Goal: Transaction & Acquisition: Purchase product/service

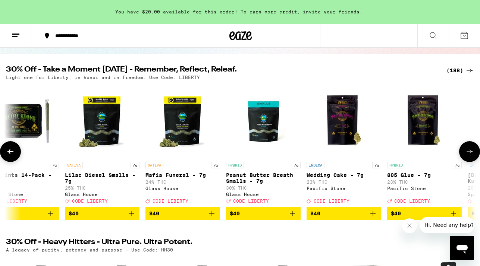
scroll to position [0, 11933]
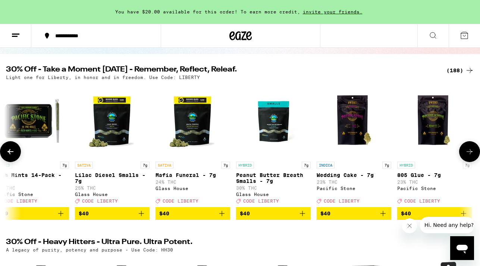
click at [273, 126] on img "Open page for Peanut Butter Breath Smalls - 7g from Glass House" at bounding box center [273, 121] width 75 height 75
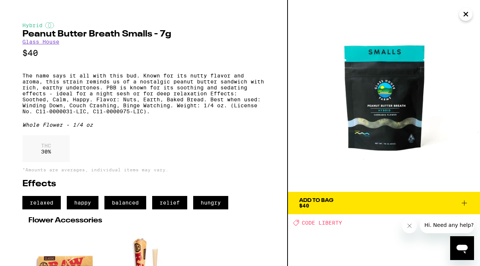
click at [464, 19] on icon "Close" at bounding box center [465, 14] width 9 height 11
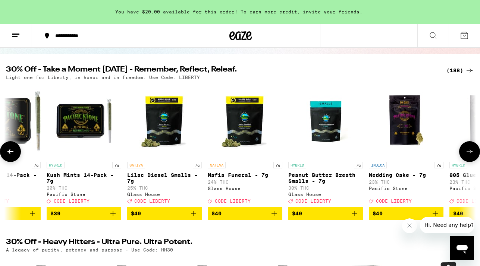
scroll to position [0, 11876]
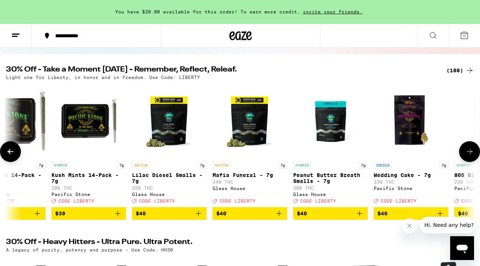
click at [247, 142] on img "Open page for Mafia Funeral - 7g from Glass House" at bounding box center [250, 121] width 75 height 75
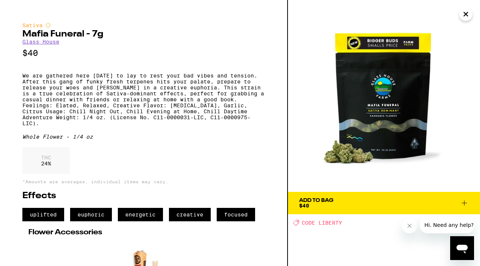
click at [465, 19] on icon "Close" at bounding box center [465, 14] width 9 height 11
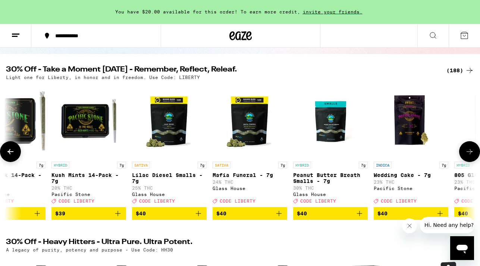
click at [179, 132] on img "Open page for Lilac Diesel Smalls - 7g from Glass House" at bounding box center [169, 121] width 75 height 75
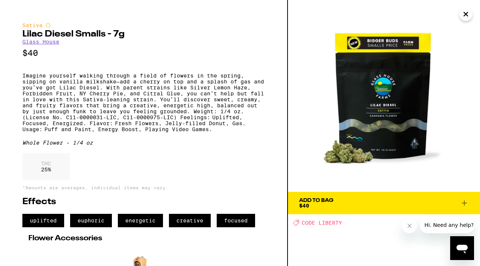
click at [467, 17] on icon "Close" at bounding box center [465, 14] width 9 height 11
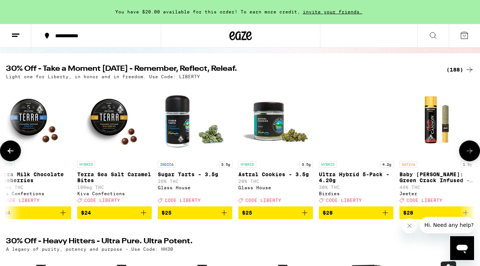
scroll to position [0, 8224]
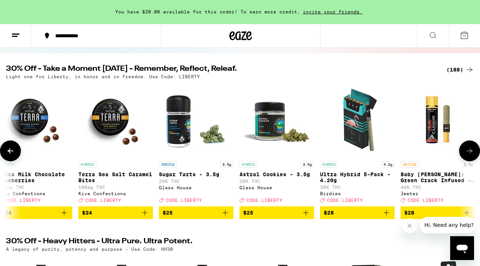
click at [181, 140] on img "Open page for Sugar Tarts - 3.5g from Glass House" at bounding box center [196, 120] width 75 height 75
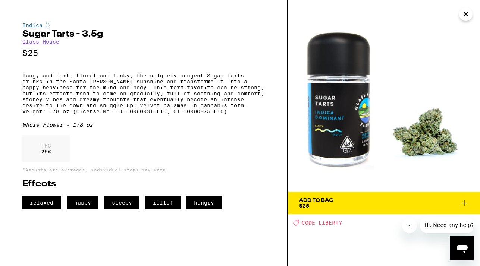
click at [464, 18] on icon "Close" at bounding box center [465, 14] width 9 height 11
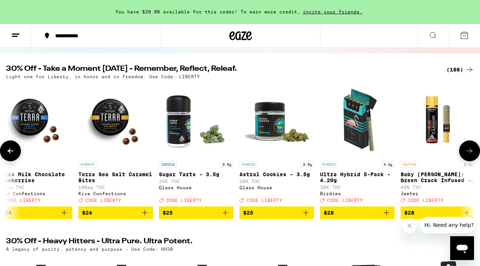
click at [271, 127] on img "Open page for Astral Cookies - 3.5g from Glass House" at bounding box center [276, 120] width 75 height 75
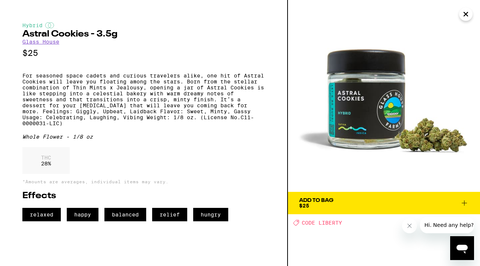
click at [461, 18] on icon "Close" at bounding box center [465, 14] width 9 height 11
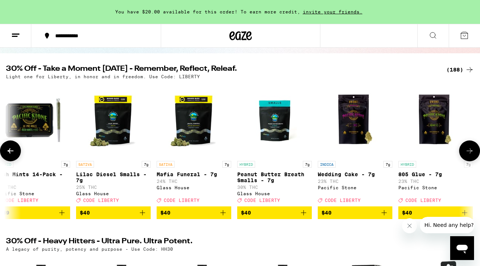
scroll to position [0, 11927]
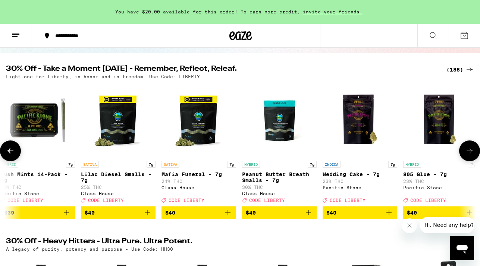
click at [129, 215] on span "$40" at bounding box center [118, 212] width 67 height 9
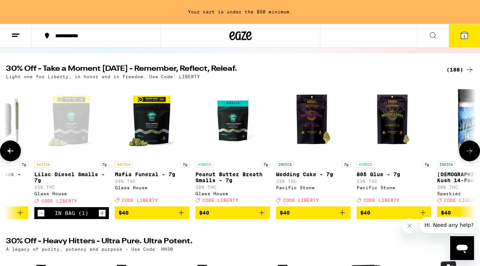
scroll to position [0, 11985]
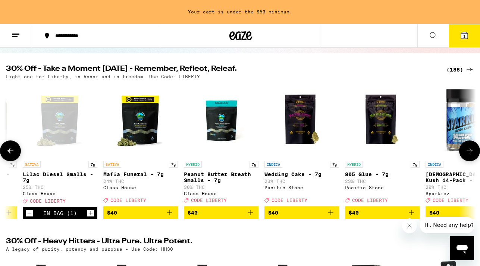
click at [218, 134] on img "Open page for Peanut Butter Breath Smalls - 7g from Glass House" at bounding box center [221, 120] width 75 height 75
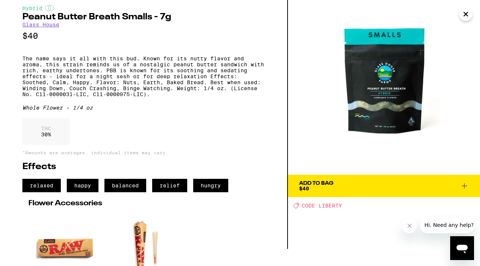
scroll to position [19, 0]
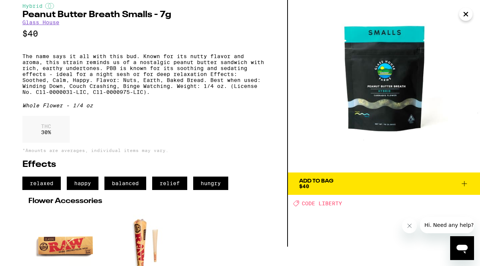
click at [316, 186] on div "Add To Bag $40" at bounding box center [316, 184] width 34 height 10
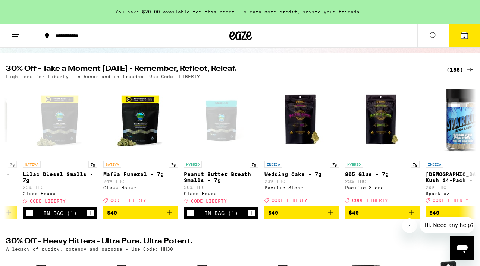
click at [460, 33] on icon at bounding box center [464, 35] width 9 height 9
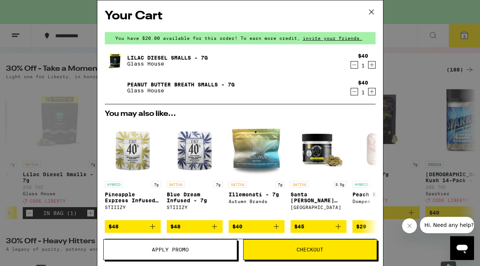
click at [181, 250] on span "Apply Promo" at bounding box center [170, 249] width 37 height 5
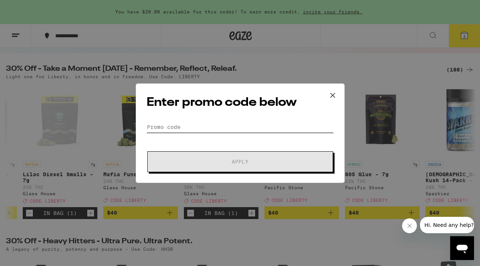
click at [197, 128] on input "Promo Code" at bounding box center [240, 127] width 187 height 11
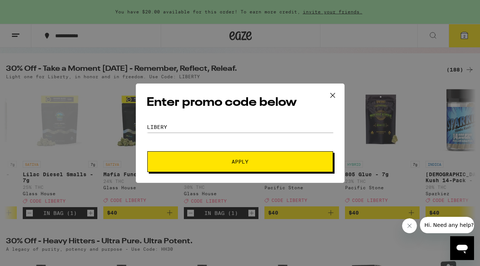
click at [214, 160] on span "Apply" at bounding box center [240, 161] width 134 height 5
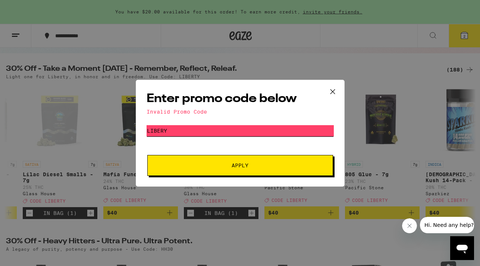
click at [170, 126] on input "libery" at bounding box center [240, 130] width 187 height 11
type input "liberty"
click at [189, 162] on button "Apply" at bounding box center [240, 165] width 186 height 21
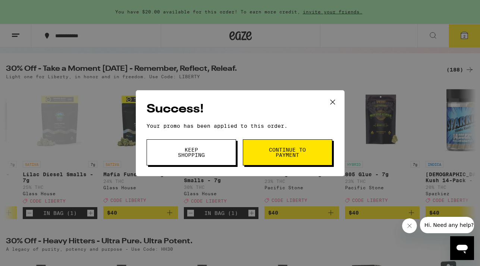
click at [469, 38] on div "Success! Your promo has been applied to this order. Promo Code liberty Keep Sho…" at bounding box center [240, 133] width 480 height 266
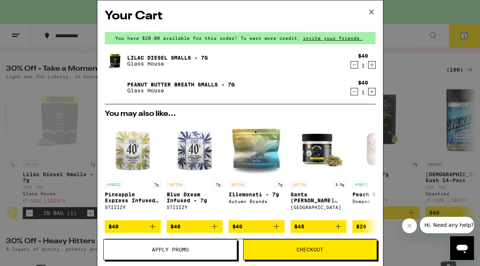
click at [209, 84] on link "Peanut Butter Breath Smalls - 7g" at bounding box center [180, 85] width 107 height 6
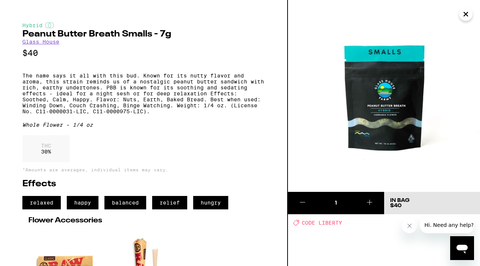
click at [465, 13] on icon "Close" at bounding box center [466, 14] width 4 height 4
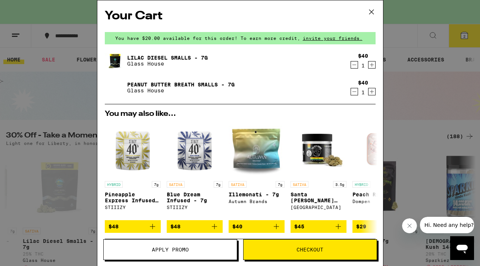
click at [176, 53] on div "Lilac Diesel Smalls - 7g Glass House" at bounding box center [226, 60] width 242 height 21
click at [178, 58] on link "Lilac Diesel Smalls - 7g" at bounding box center [167, 58] width 81 height 6
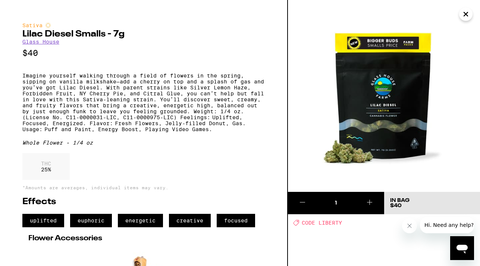
click at [466, 15] on icon "Close" at bounding box center [466, 14] width 4 height 4
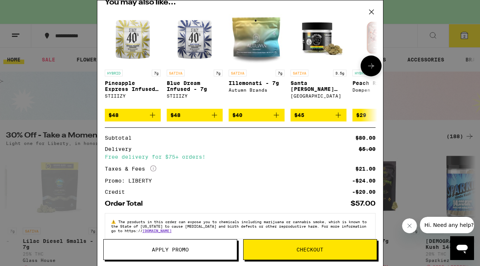
scroll to position [124, 0]
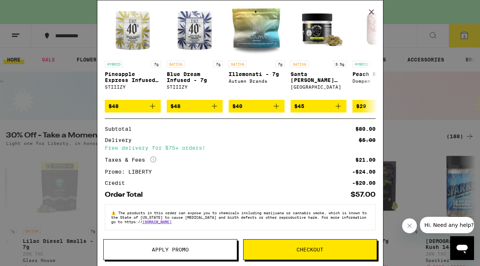
click at [306, 247] on span "Checkout" at bounding box center [309, 249] width 27 height 5
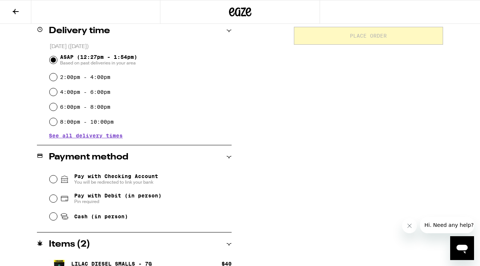
scroll to position [190, 0]
click at [53, 217] on input "Cash (in person)" at bounding box center [53, 216] width 7 height 7
radio input "true"
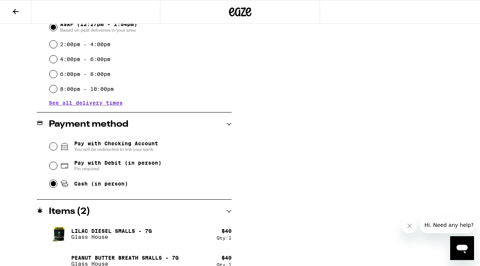
scroll to position [222, 0]
click at [109, 106] on span "See all delivery times" at bounding box center [86, 103] width 74 height 5
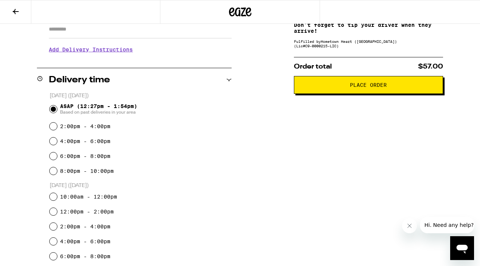
scroll to position [138, 0]
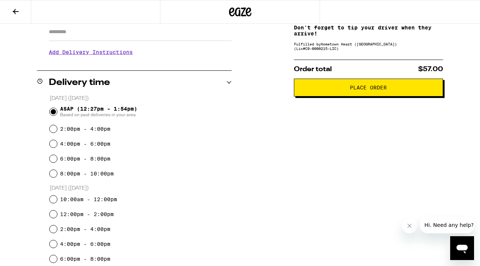
click at [346, 88] on span "Place Order" at bounding box center [368, 87] width 136 height 5
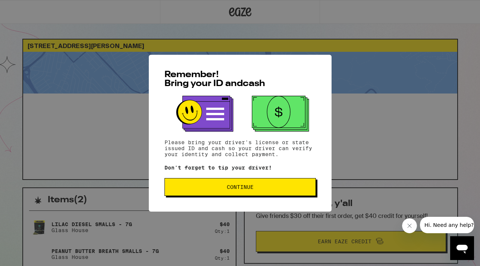
click at [258, 192] on button "Continue" at bounding box center [239, 187] width 151 height 18
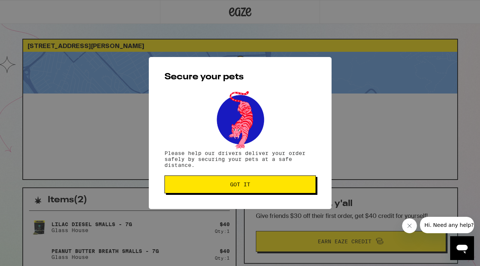
click at [244, 189] on button "Got it" at bounding box center [239, 185] width 151 height 18
